Goal: Information Seeking & Learning: Learn about a topic

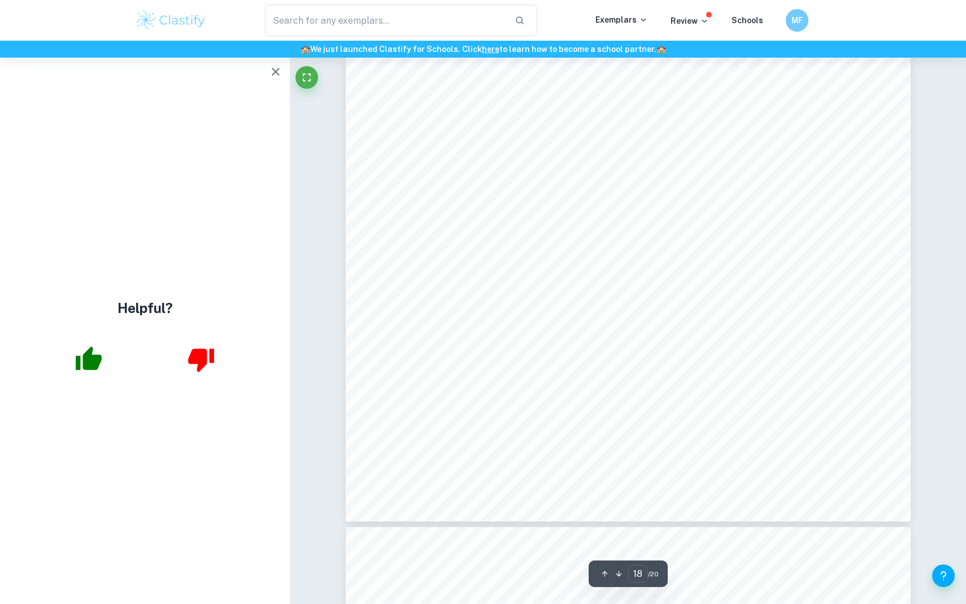
scroll to position [14099, 0]
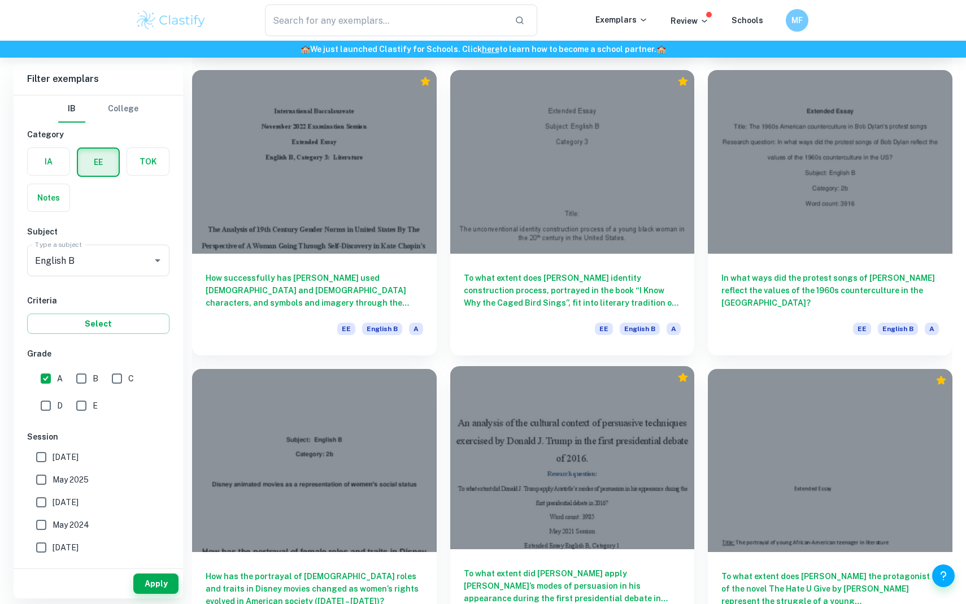
scroll to position [1563, 0]
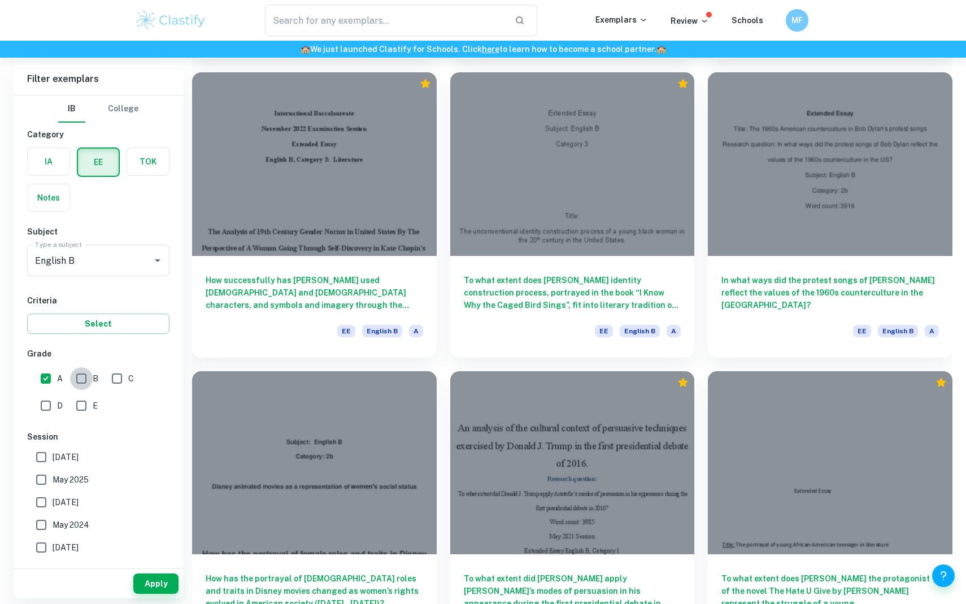
click at [87, 380] on input "B" at bounding box center [81, 378] width 23 height 23
checkbox input "true"
click at [152, 577] on button "Apply" at bounding box center [155, 583] width 45 height 20
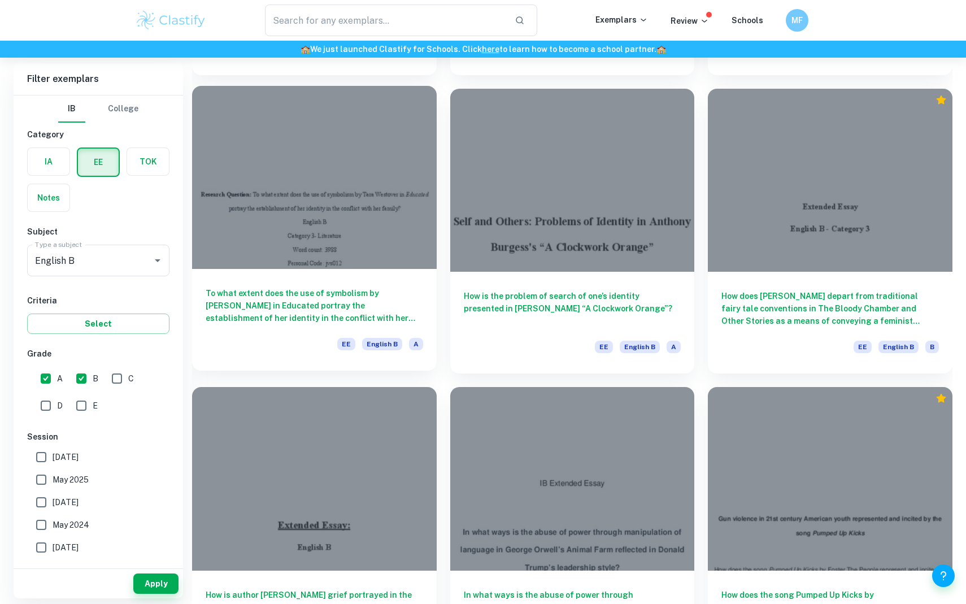
scroll to position [1849, 0]
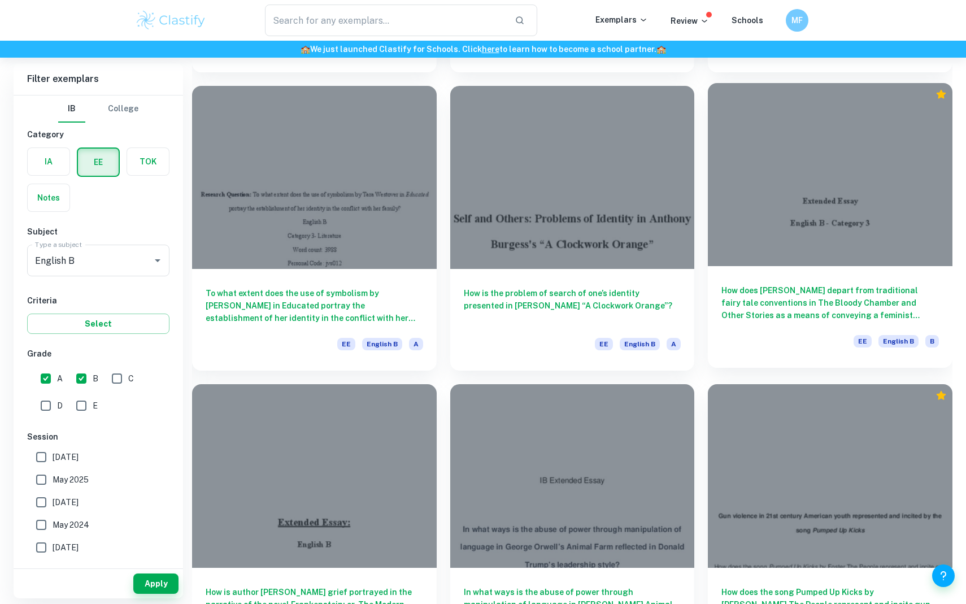
click at [726, 295] on h6 "How does [PERSON_NAME] depart from traditional fairy tale conventions in The Bl…" at bounding box center [829, 302] width 217 height 37
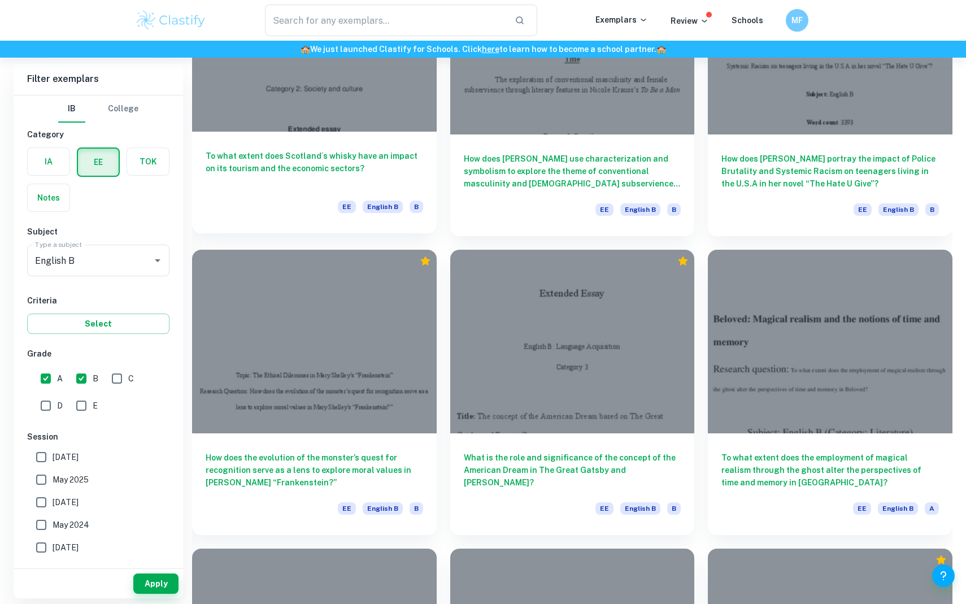
scroll to position [829, 0]
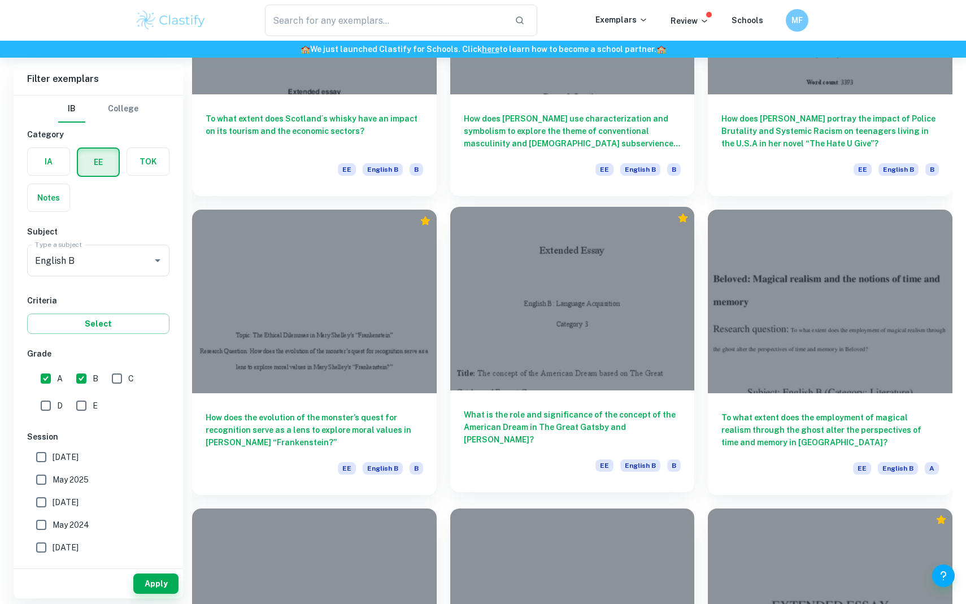
click at [486, 455] on div "What is the role and significance of the concept of the American Dream in The G…" at bounding box center [572, 441] width 245 height 102
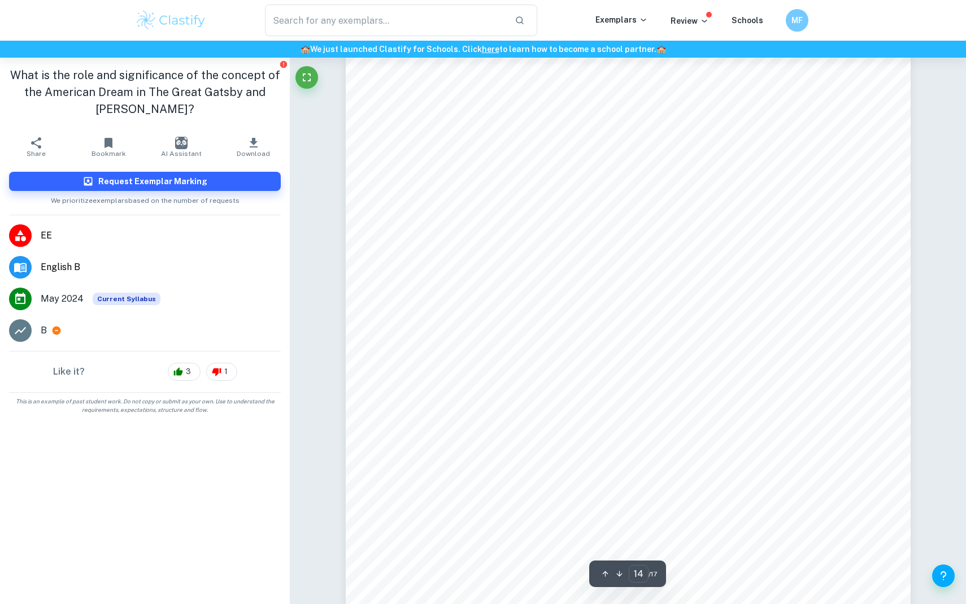
scroll to position [10623, 0]
click at [419, 280] on span "[PERSON_NAME] and [PERSON_NAME] both reach important milestones in their lives,…" at bounding box center [655, 281] width 484 height 11
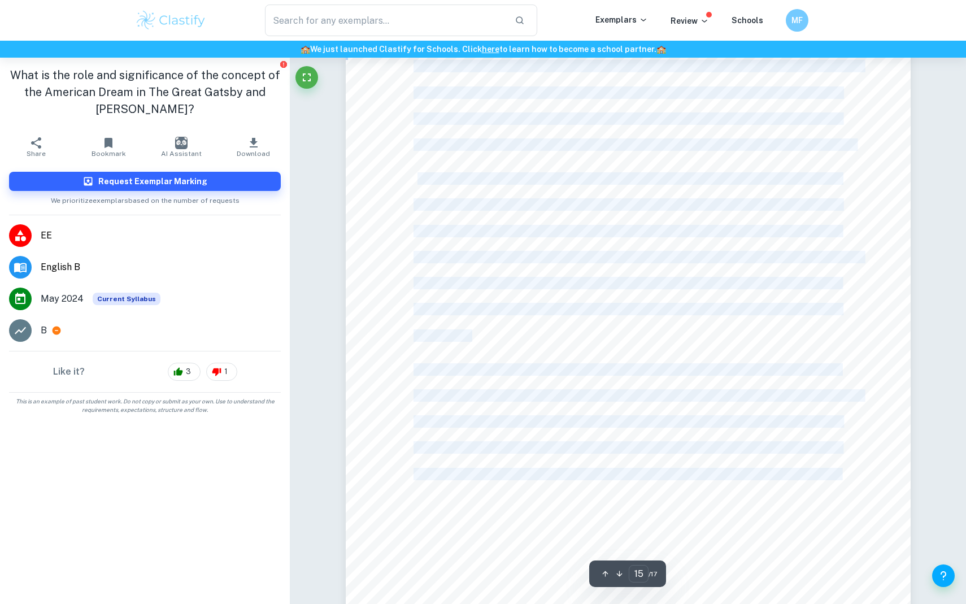
scroll to position [11535, 0]
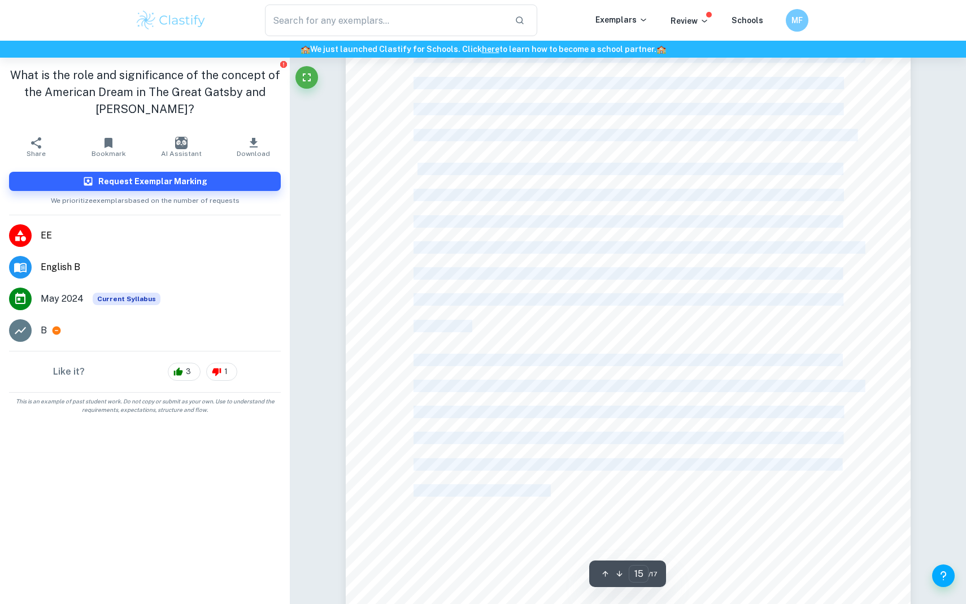
drag, startPoint x: 416, startPoint y: 281, endPoint x: 551, endPoint y: 493, distance: 251.6
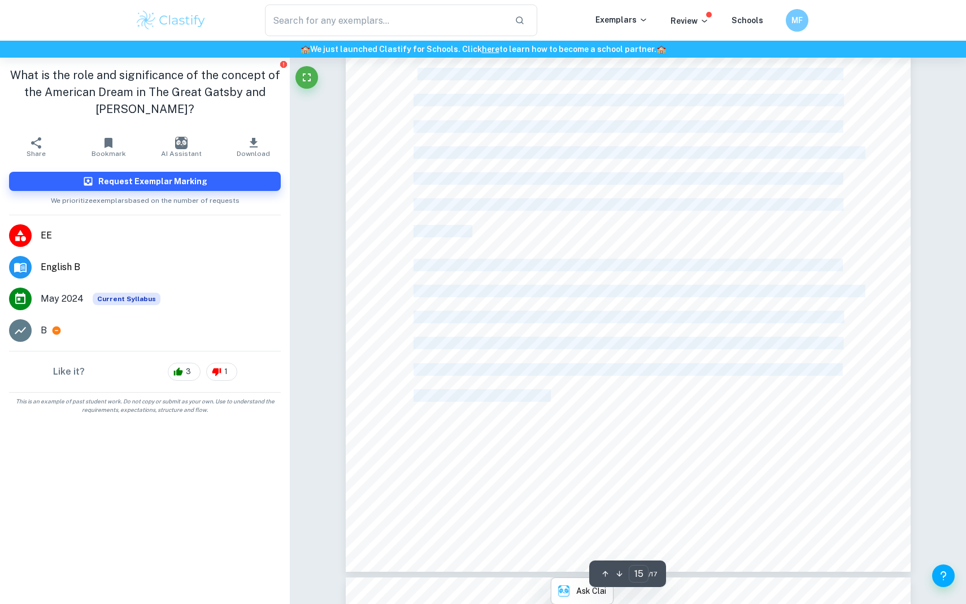
scroll to position [11627, 0]
copy div "[PERSON_NAME] and [PERSON_NAME] both reach important milestones in their lives,…"
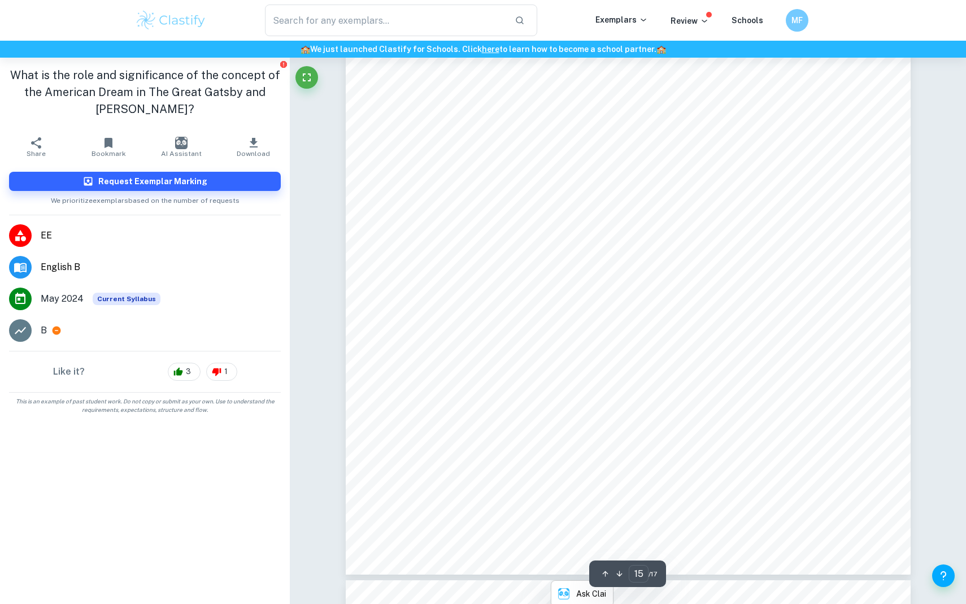
click at [551, 493] on div "desired [PERSON_NAME]- one of the few matters money could not help in resolving…" at bounding box center [628, 176] width 565 height 798
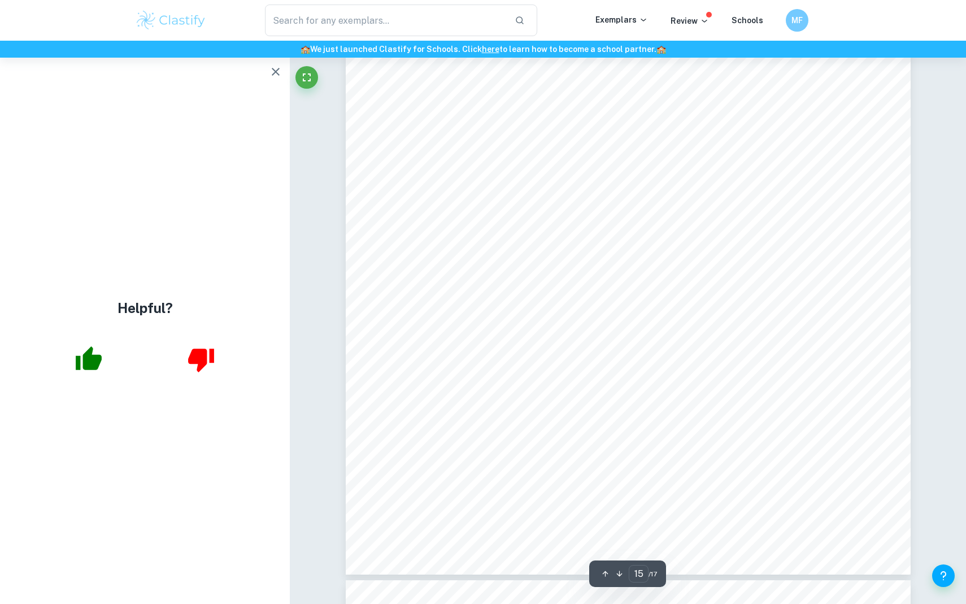
click at [887, 93] on div "desired [PERSON_NAME]- one of the few matters money could not help in resolving…" at bounding box center [628, 176] width 565 height 798
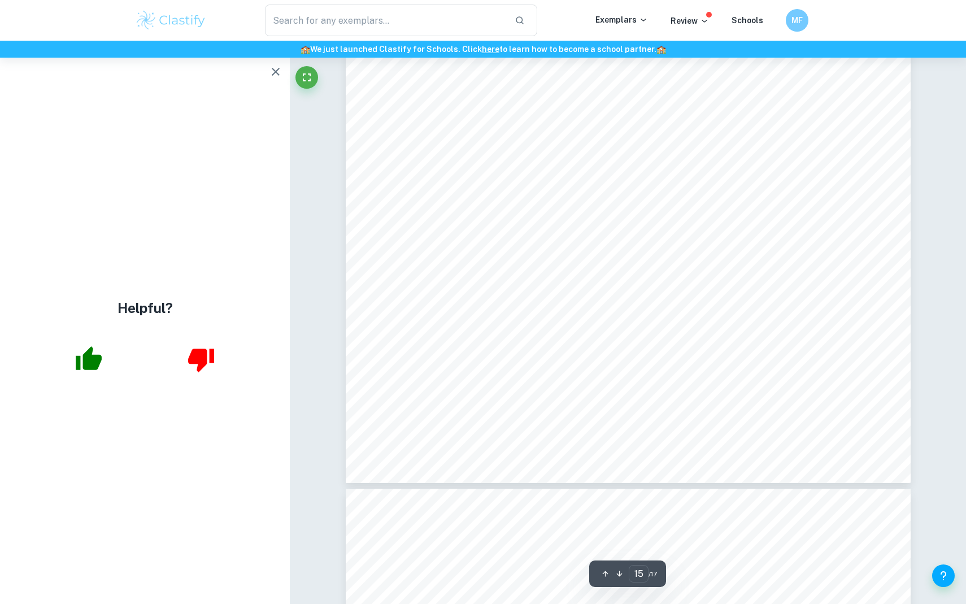
scroll to position [11719, 0]
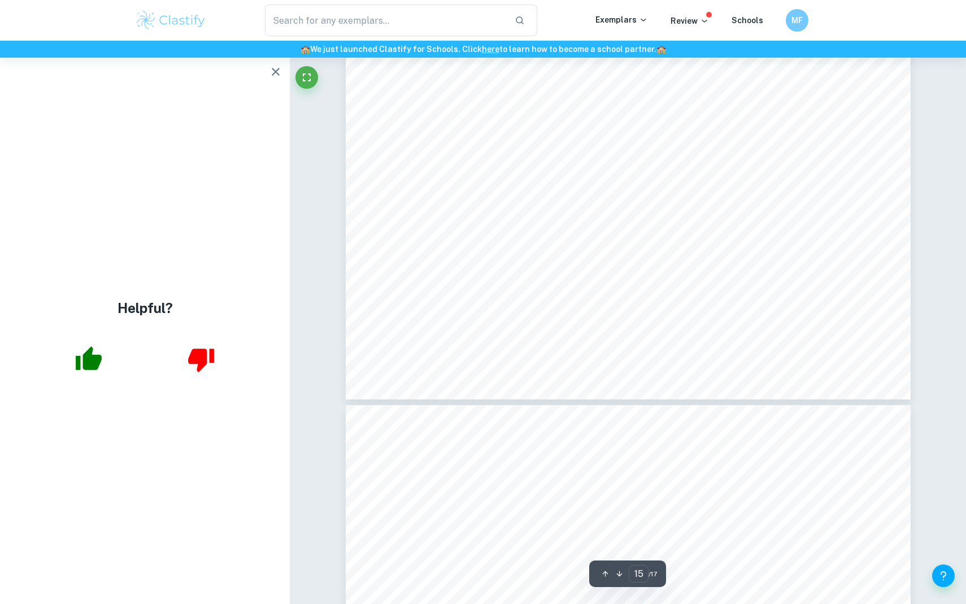
type input "16"
